Goal: Information Seeking & Learning: Learn about a topic

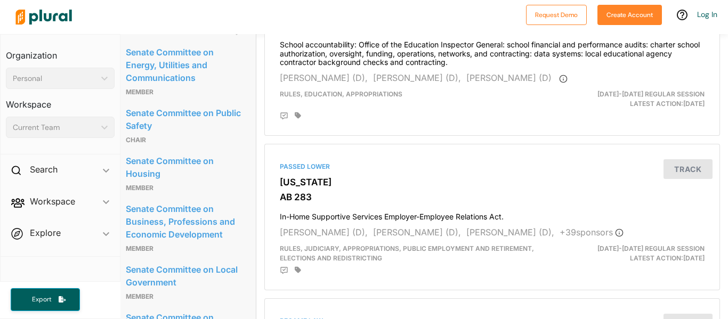
scroll to position [613, 8]
click at [202, 99] on p "Member" at bounding box center [184, 92] width 117 height 13
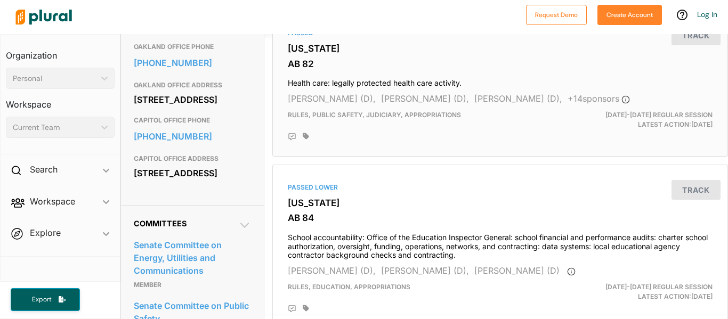
scroll to position [424, 0]
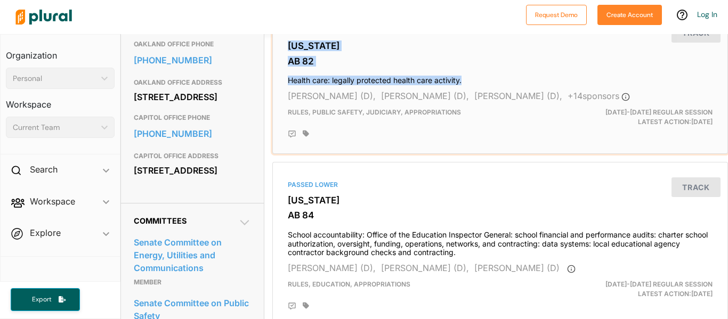
drag, startPoint x: 485, startPoint y: 77, endPoint x: 282, endPoint y: 45, distance: 206.0
click at [282, 45] on div "Passed [US_STATE] AB 82 Health care: legally protected health care activity. [P…" at bounding box center [500, 80] width 446 height 137
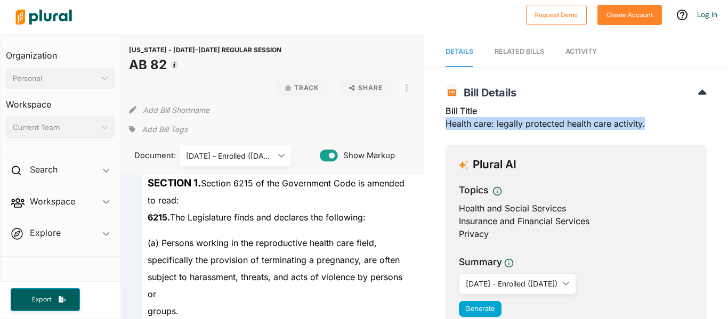
drag, startPoint x: 658, startPoint y: 125, endPoint x: 446, endPoint y: 124, distance: 212.6
click at [446, 124] on div "Bill Title Health care: legally protected health care activity." at bounding box center [575, 120] width 261 height 32
copy div "Health care: legally protected health care activity."
drag, startPoint x: 192, startPoint y: 67, endPoint x: 126, endPoint y: 46, distance: 69.4
click at [126, 46] on div "[US_STATE] - [DATE]-[DATE] REGULAR SESSION AB 82 Track Share View PDF View Sour…" at bounding box center [272, 104] width 304 height 141
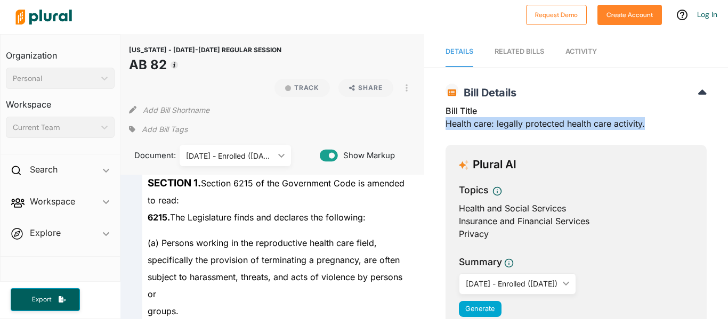
copy header "[US_STATE] - [DATE]-[DATE] REGULAR SESSION AB 82"
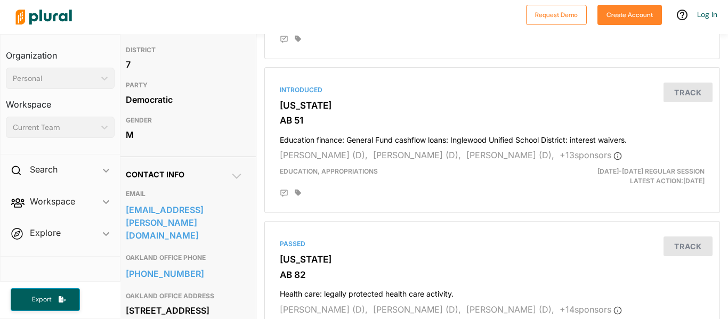
scroll to position [209, 8]
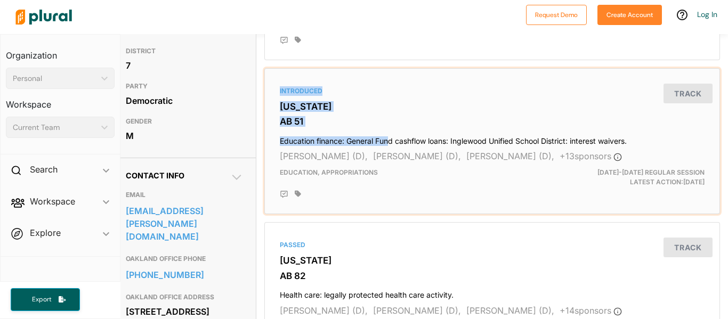
drag, startPoint x: 273, startPoint y: 101, endPoint x: 391, endPoint y: 127, distance: 120.7
click at [391, 127] on div "Introduced California AB 51 Education finance: General Fund cashflow loans: Ing…" at bounding box center [492, 141] width 446 height 137
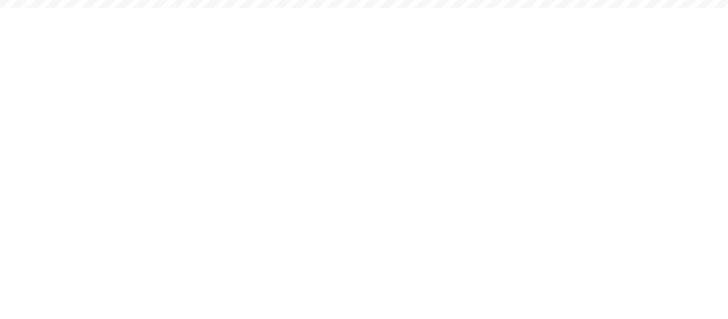
click at [391, 0] on html "Request Demo Create Account Log In Organization Personal ic_keyboard_arrow_down…" at bounding box center [364, 0] width 728 height 0
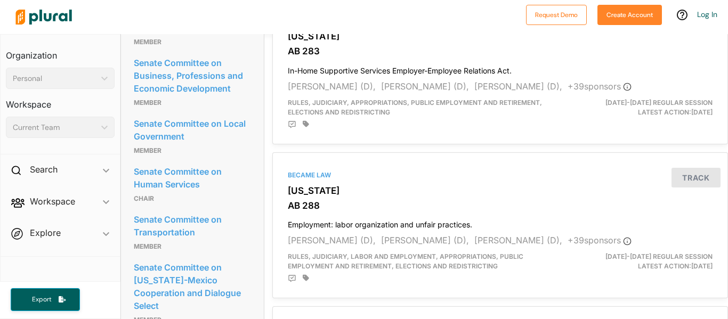
scroll to position [763, 0]
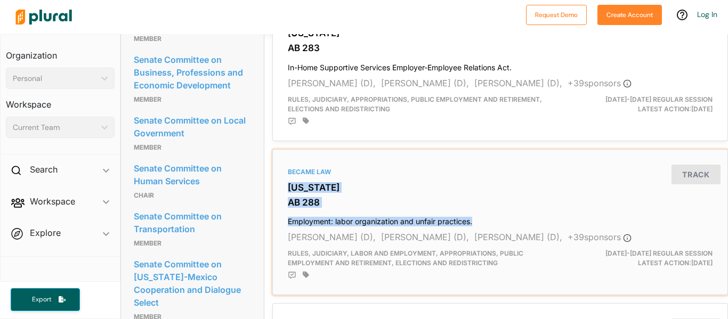
copy div "California AB 288 Employment: labor organization and unfair practices."
drag, startPoint x: 546, startPoint y: 208, endPoint x: 289, endPoint y: 186, distance: 257.7
click at [289, 186] on div "Became Law California AB 288 Employment: labor organization and unfair practice…" at bounding box center [500, 222] width 446 height 137
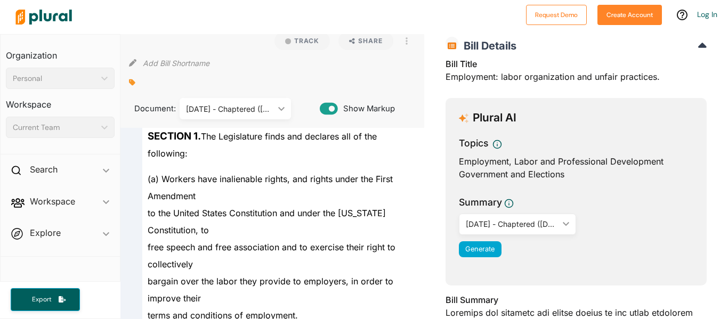
scroll to position [49, 0]
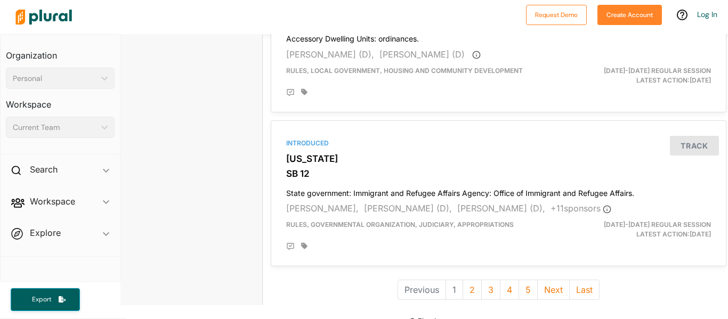
scroll to position [2967, 2]
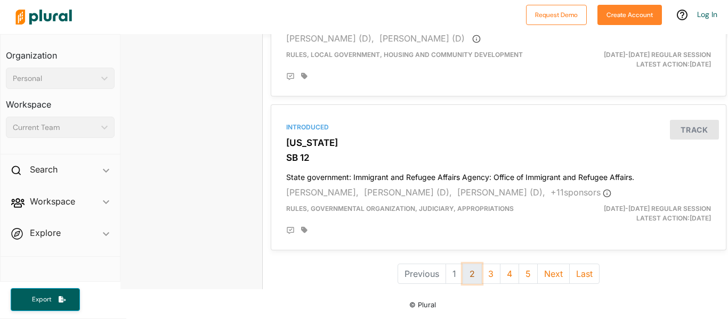
click at [470, 280] on button "2" at bounding box center [471, 274] width 19 height 20
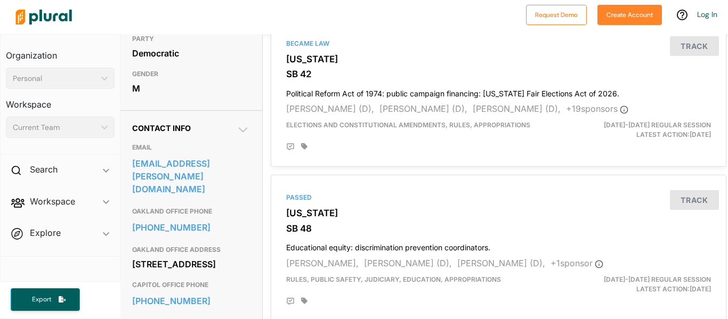
scroll to position [257, 2]
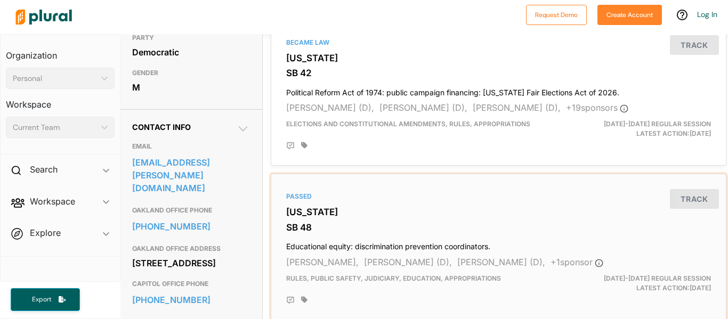
click at [286, 212] on h3 "[US_STATE]" at bounding box center [498, 212] width 425 height 11
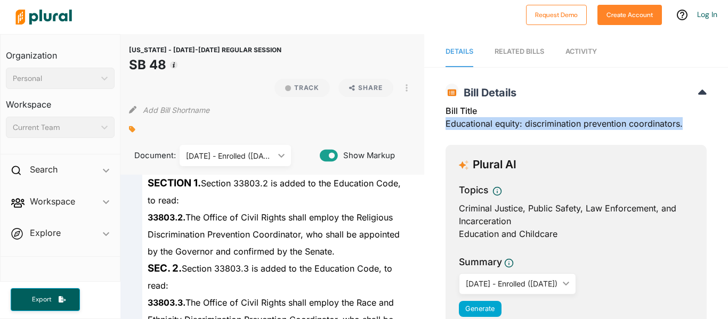
drag, startPoint x: 690, startPoint y: 120, endPoint x: 446, endPoint y: 124, distance: 244.0
click at [446, 124] on div "Bill Title Educational equity: discrimination prevention coordinators." at bounding box center [575, 120] width 261 height 32
copy div "Educational equity: discrimination prevention coordinators."
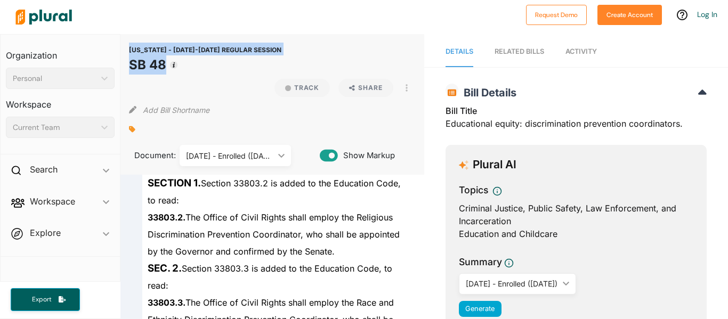
drag, startPoint x: 128, startPoint y: 63, endPoint x: 158, endPoint y: 68, distance: 30.7
click at [158, 68] on div "CALIFORNIA - 2025-2026 REGULAR SESSION SB 48 Track Share View PDF View Source P…" at bounding box center [272, 104] width 304 height 141
click at [158, 68] on h1 "SB 48" at bounding box center [205, 64] width 152 height 19
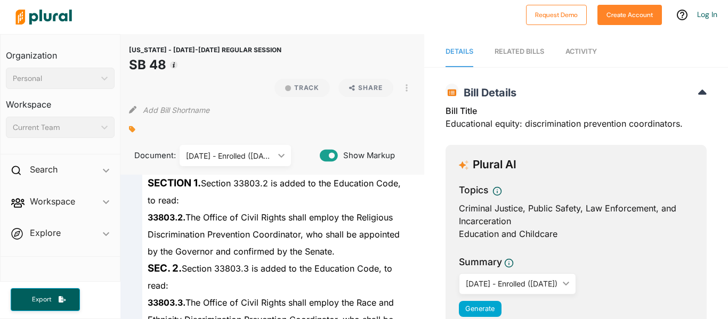
drag, startPoint x: 165, startPoint y: 66, endPoint x: 132, endPoint y: 65, distance: 33.6
click at [132, 65] on h1 "SB 48" at bounding box center [205, 64] width 152 height 19
copy h1 "SB 48"
